Goal: Find specific fact: Find specific fact

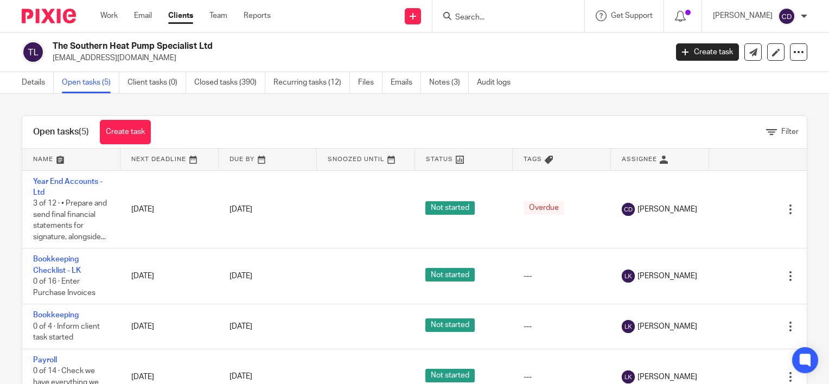
click at [499, 20] on input "Search" at bounding box center [503, 18] width 98 height 10
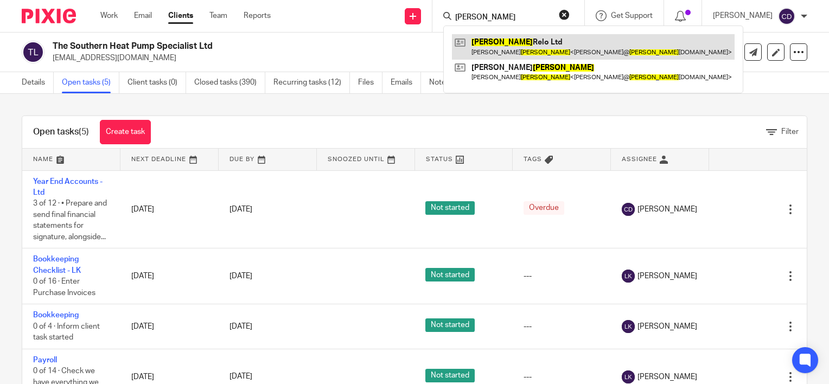
type input "allen"
click at [507, 43] on link at bounding box center [593, 46] width 283 height 25
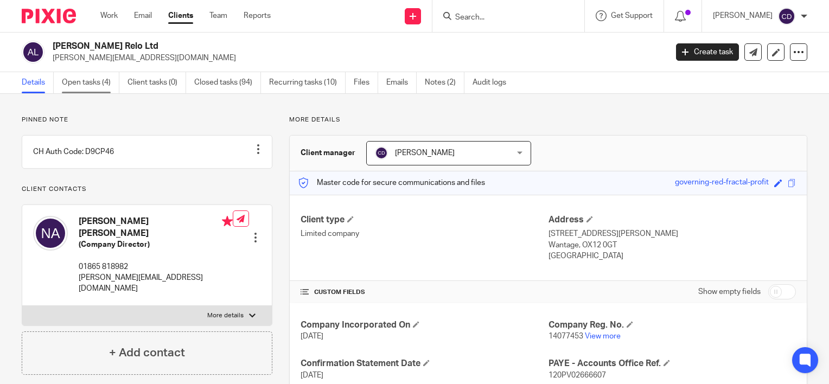
click at [100, 81] on link "Open tasks (4)" at bounding box center [91, 82] width 58 height 21
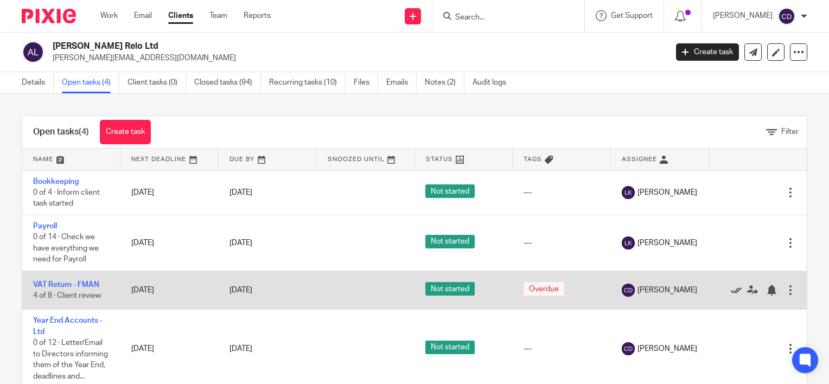
click at [731, 294] on icon at bounding box center [736, 290] width 11 height 11
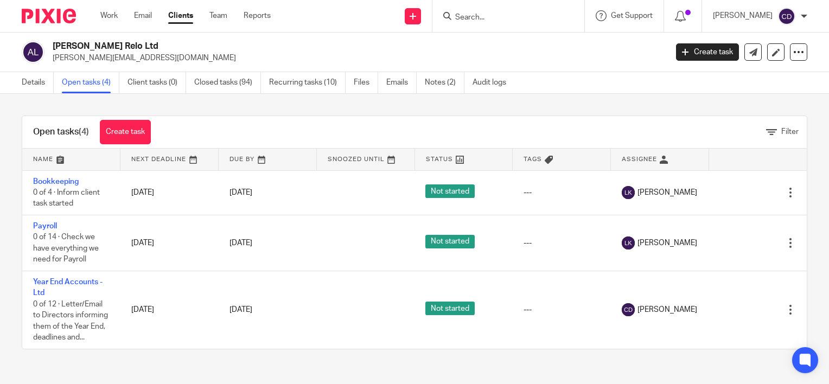
click at [483, 19] on input "Search" at bounding box center [503, 18] width 98 height 10
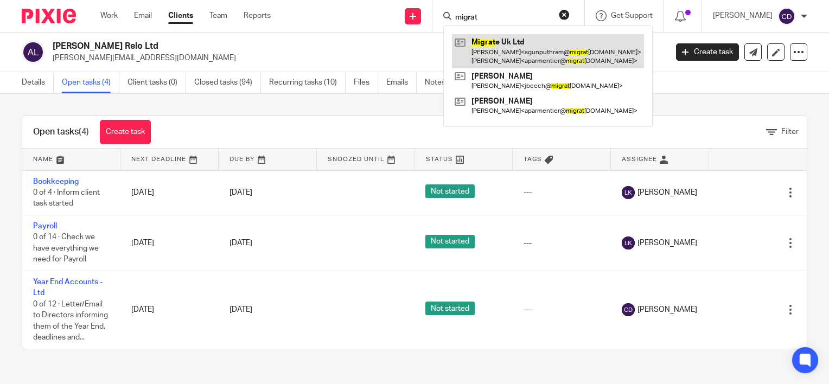
type input "migrat"
click at [516, 47] on link at bounding box center [548, 51] width 192 height 34
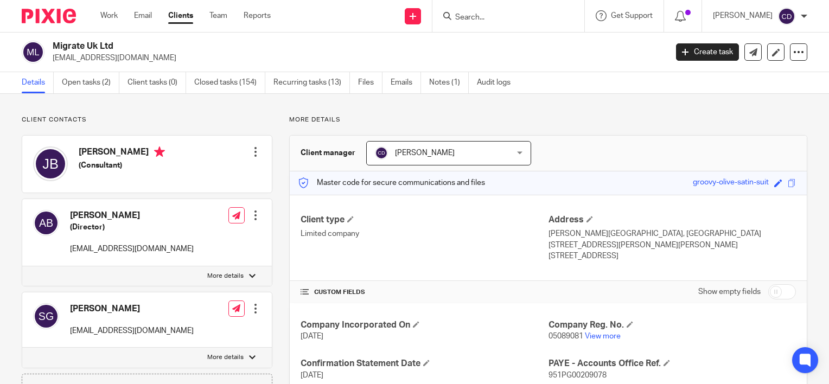
click at [554, 102] on div "Client contacts [PERSON_NAME] (Director) [EMAIL_ADDRESS][DOMAIN_NAME] Edit cont…" at bounding box center [414, 340] width 829 height 492
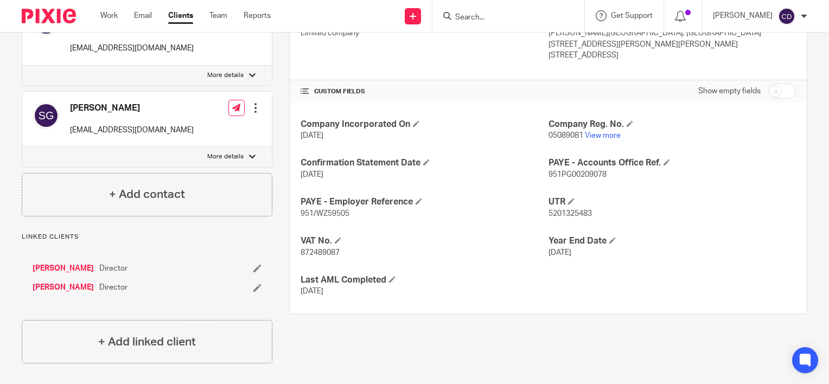
click at [566, 171] on span "951PG00209078" at bounding box center [577, 175] width 58 height 8
click at [312, 210] on span "951/WZ59505" at bounding box center [325, 214] width 49 height 8
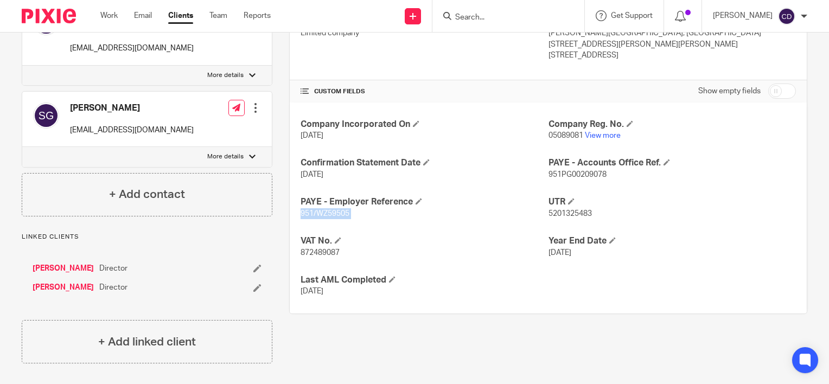
copy p "951/WZ59505"
click at [575, 171] on span "951PG00209078" at bounding box center [577, 175] width 58 height 8
copy span "951PG00209078"
click at [329, 208] on p "951/WZ59505" at bounding box center [424, 213] width 247 height 11
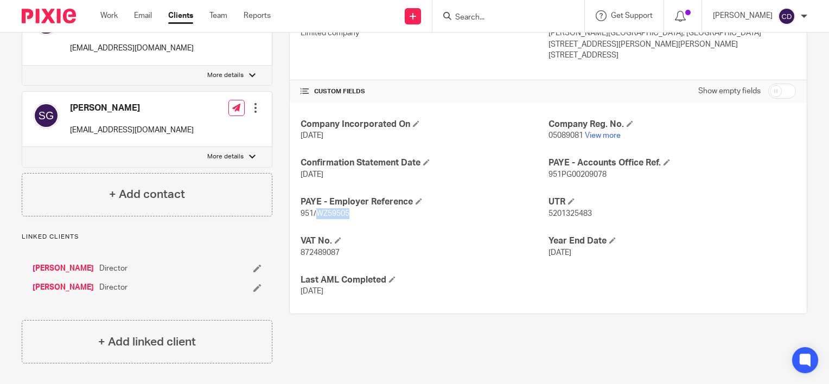
click at [329, 208] on p "951/WZ59505" at bounding box center [424, 213] width 247 height 11
copy p "951/WZ59505"
